Goal: Find specific page/section: Find specific page/section

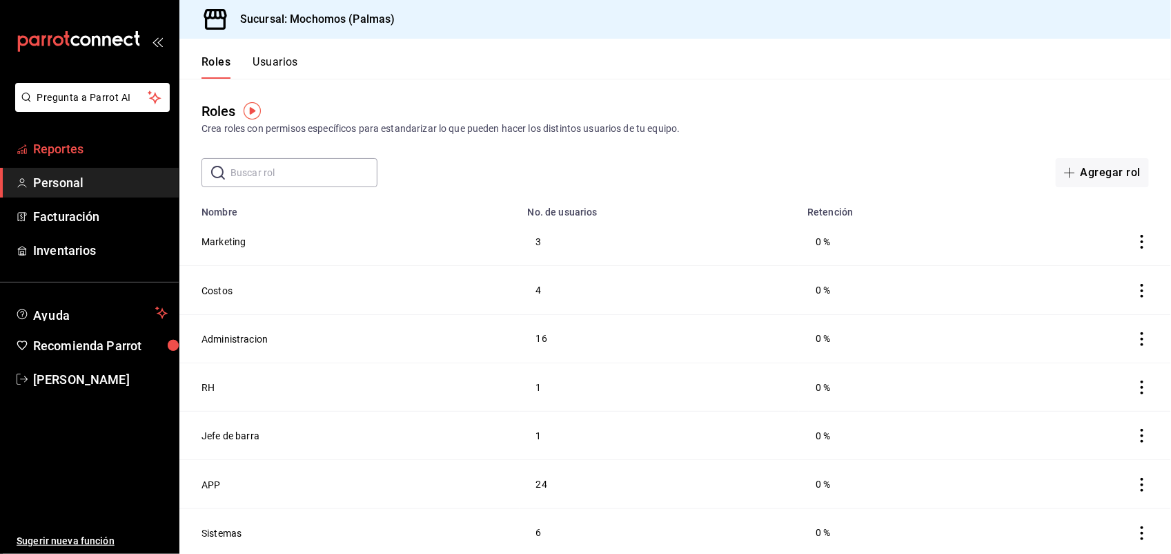
click at [101, 144] on span "Reportes" at bounding box center [100, 148] width 135 height 19
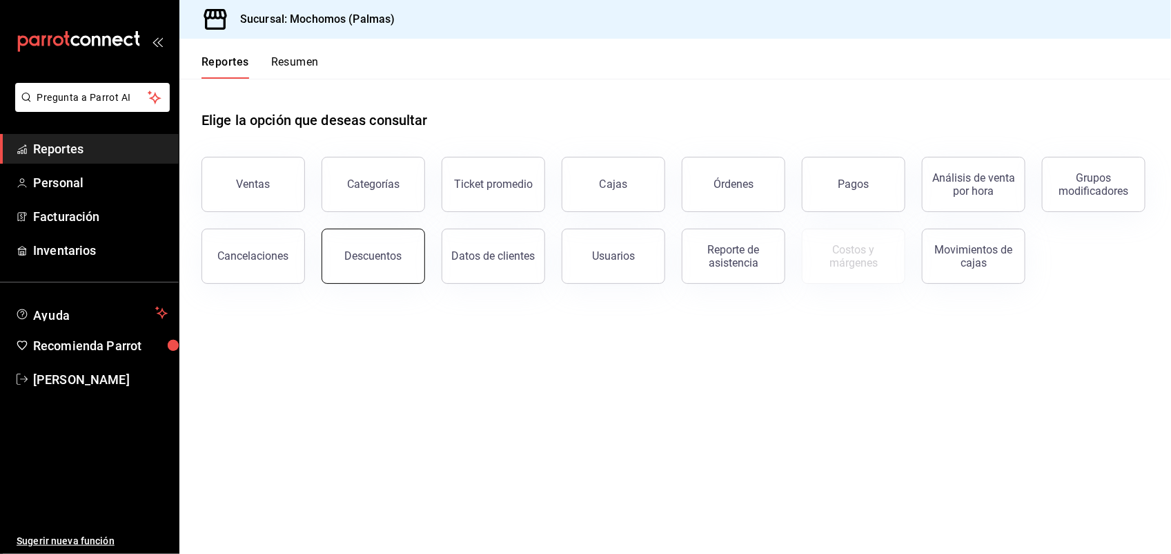
click at [368, 242] on button "Descuentos" at bounding box center [374, 255] width 104 height 55
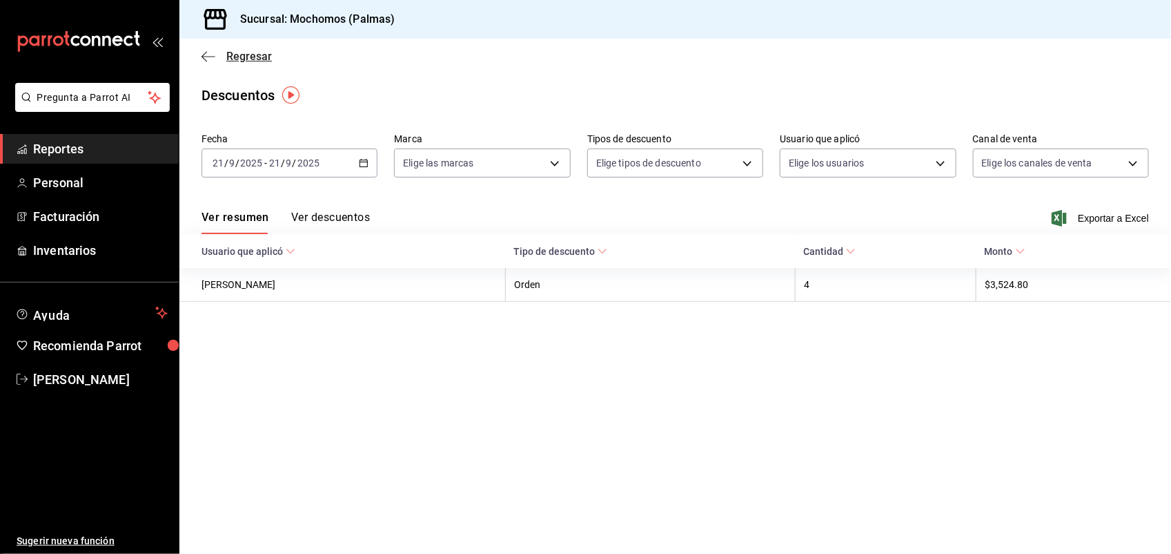
click at [260, 56] on span "Regresar" at bounding box center [249, 56] width 46 height 13
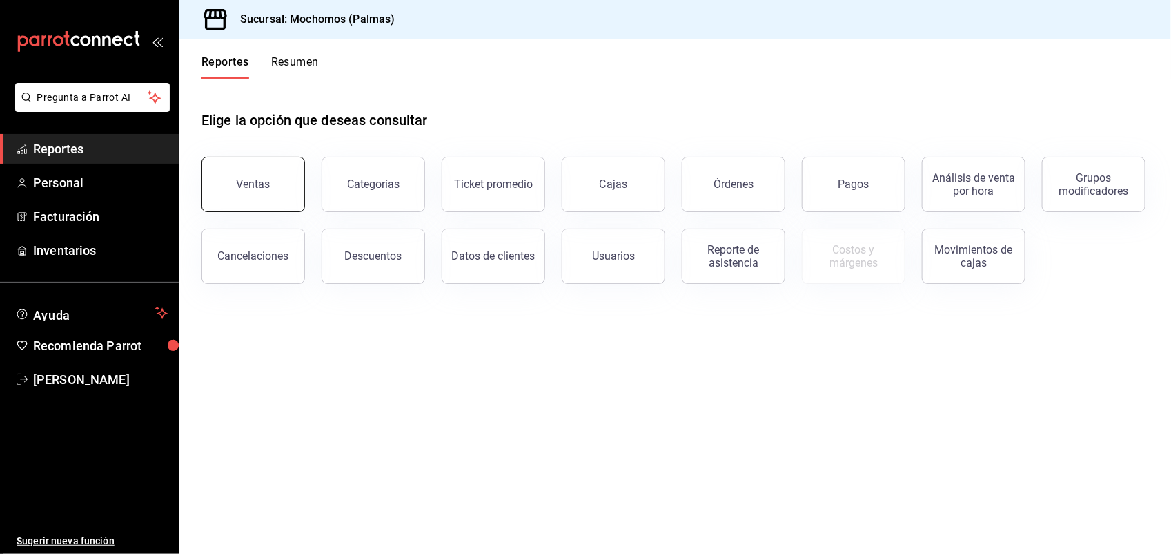
click at [250, 182] on div "Ventas" at bounding box center [254, 183] width 34 height 13
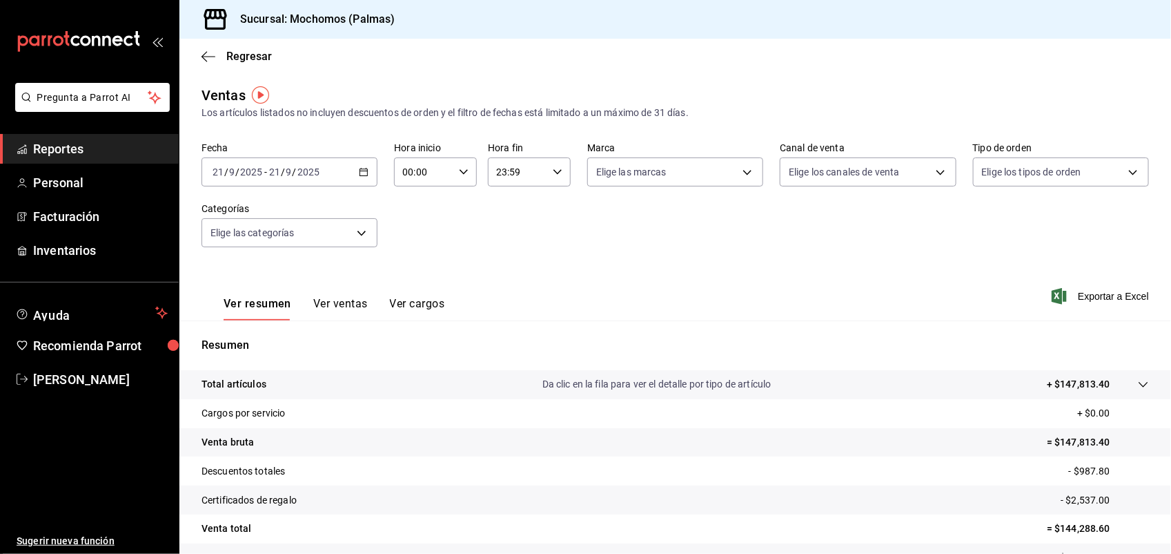
click at [349, 301] on button "Ver ventas" at bounding box center [340, 308] width 55 height 23
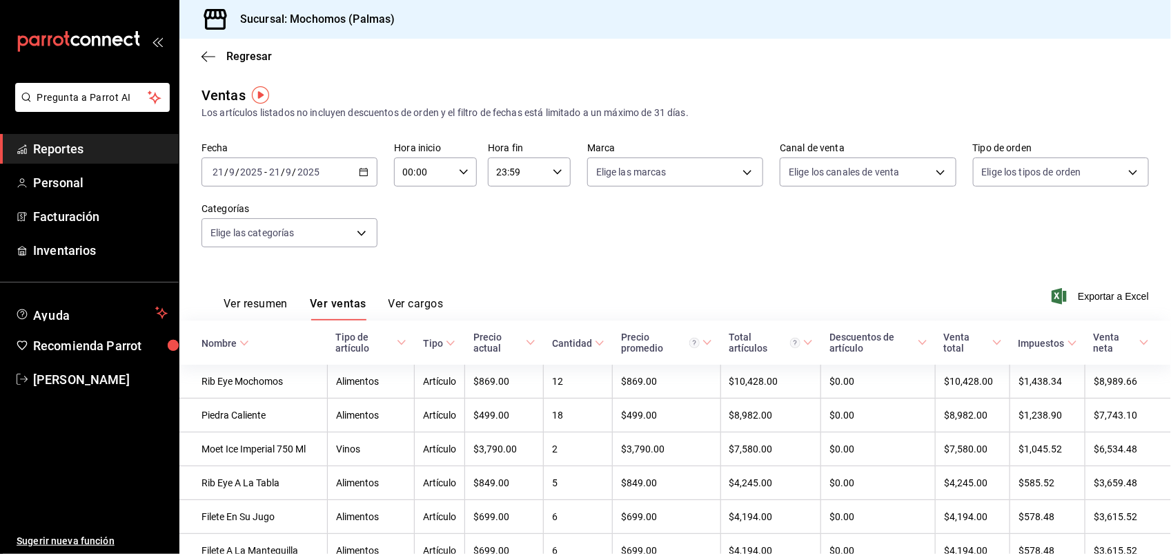
click at [271, 304] on button "Ver resumen" at bounding box center [256, 308] width 64 height 23
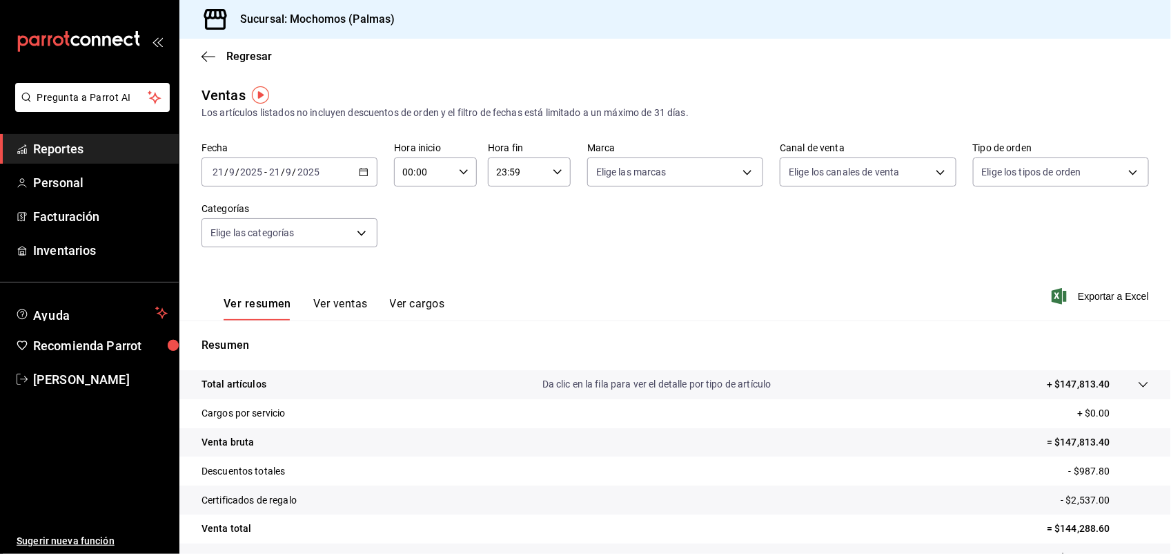
click at [330, 304] on button "Ver ventas" at bounding box center [340, 308] width 55 height 23
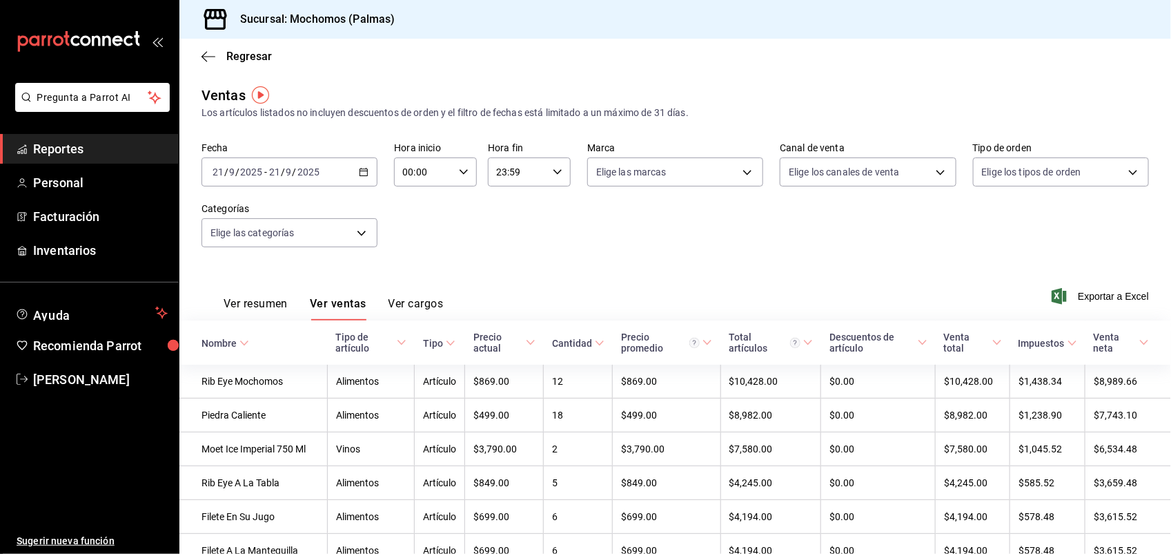
click at [247, 346] on icon at bounding box center [244, 343] width 10 height 10
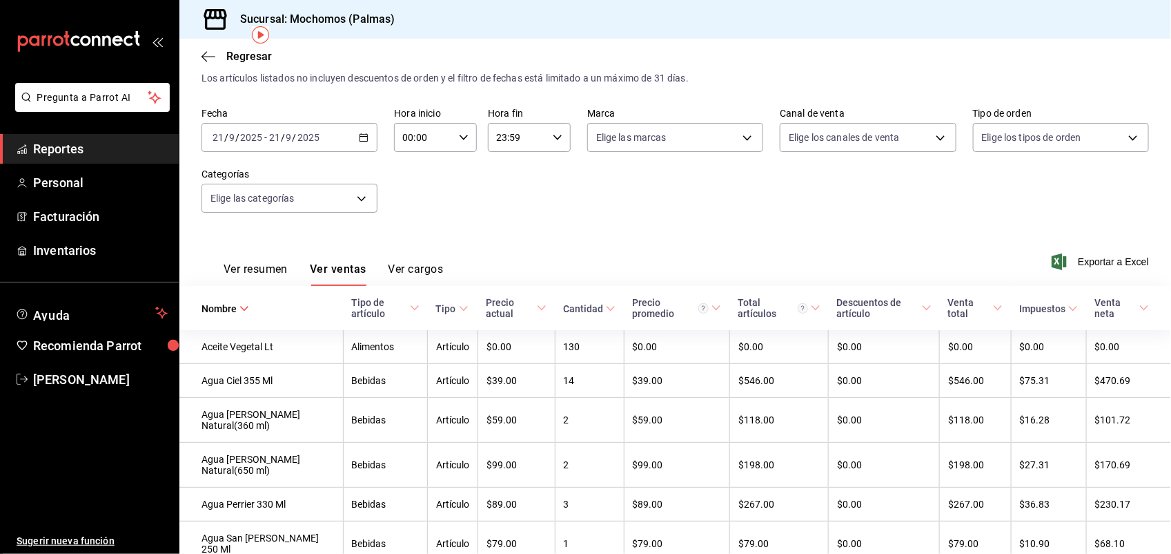
scroll to position [69, 0]
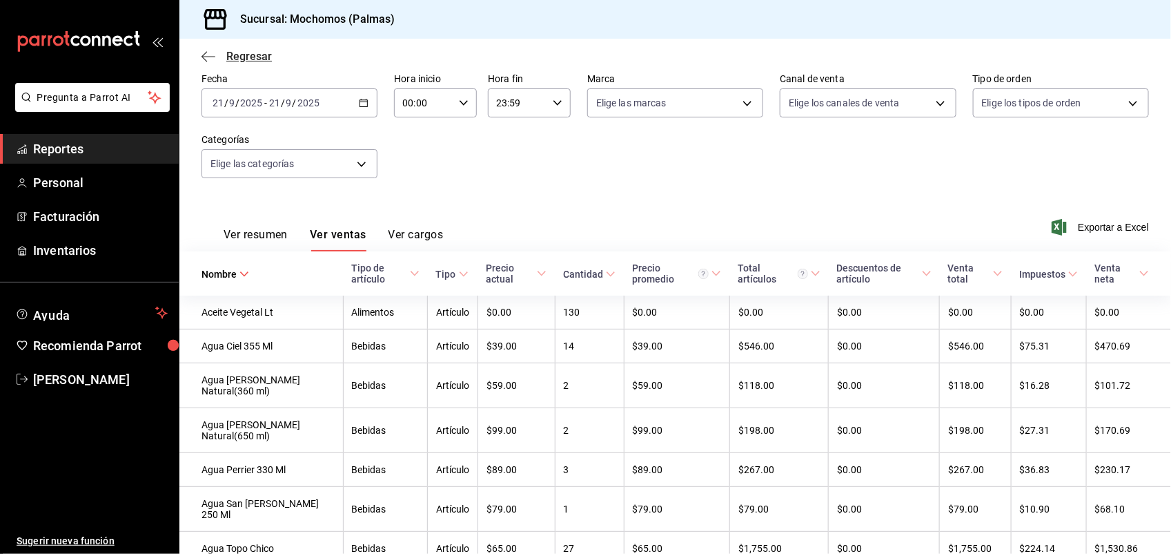
click at [264, 55] on span "Regresar" at bounding box center [249, 56] width 46 height 13
